Goal: Transaction & Acquisition: Purchase product/service

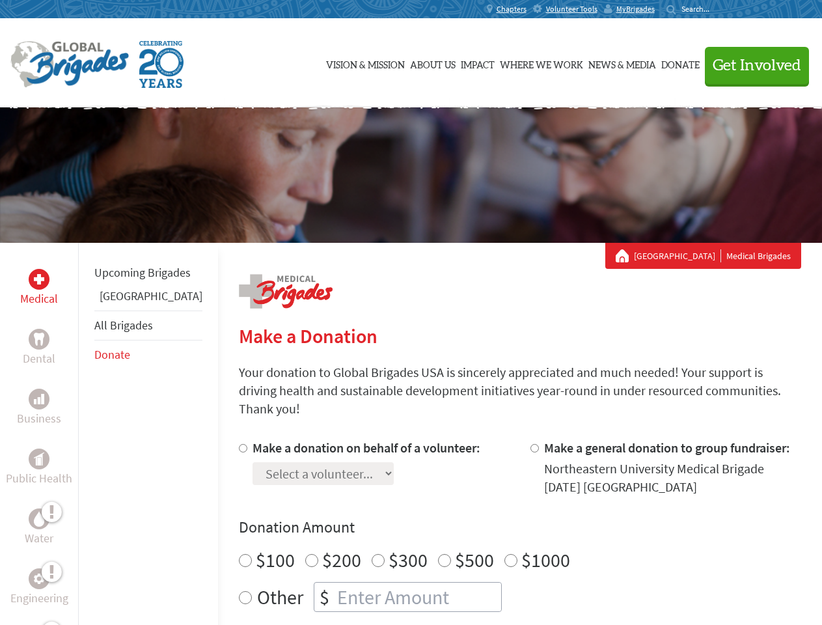
click at [719, 9] on div "Search for:" at bounding box center [693, 9] width 52 height 10
click at [751, 65] on span "Get Involved" at bounding box center [757, 66] width 89 height 16
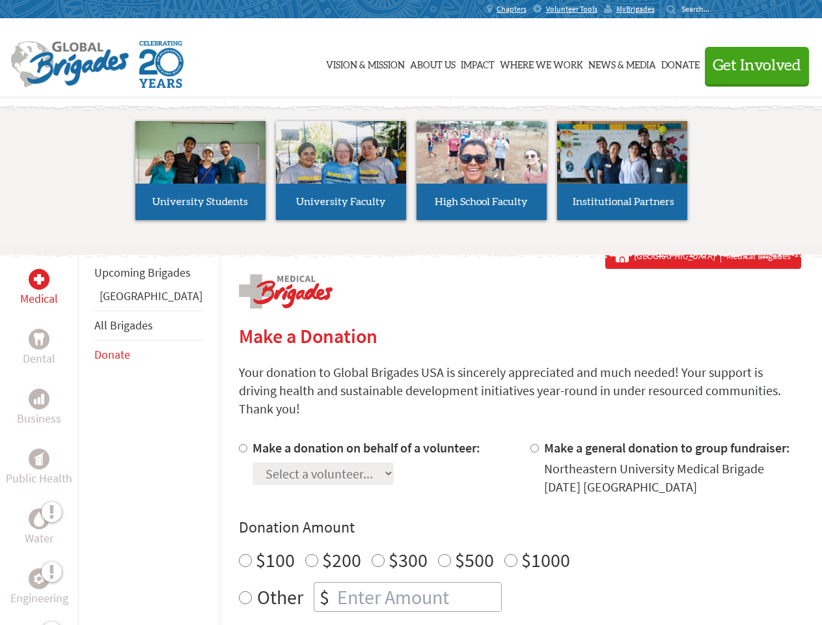
click at [86, 434] on div "Upcoming Brigades Panama All Brigades Donate" at bounding box center [148, 555] width 140 height 625
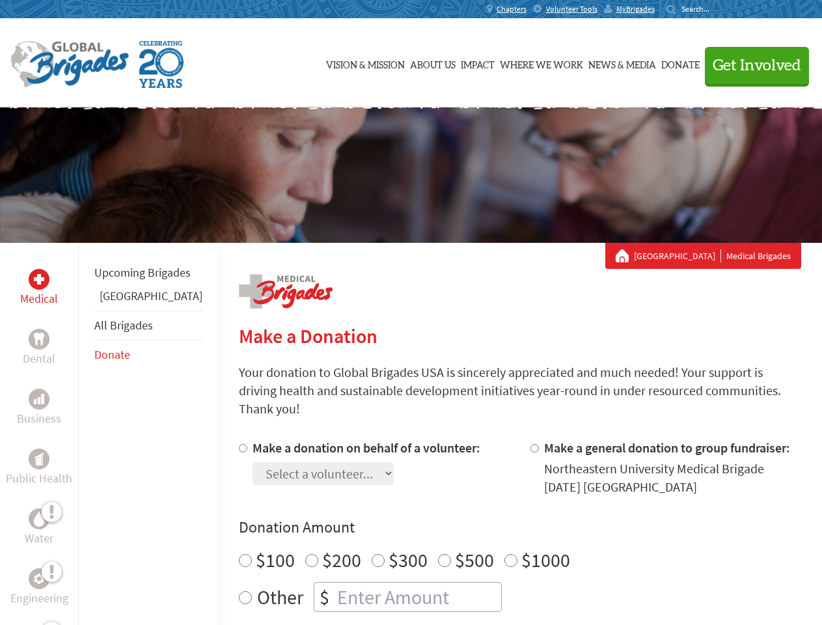
click at [498, 523] on div "Donation Amount $100 $200 $300 $500 $1000 Other $" at bounding box center [520, 564] width 563 height 95
click at [239, 444] on input "Make a donation on behalf of a volunteer:" at bounding box center [243, 448] width 8 height 8
radio input "true"
click at [531, 444] on input "Make a general donation to group fundraiser:" at bounding box center [535, 448] width 8 height 8
radio input "true"
